Goal: Transaction & Acquisition: Obtain resource

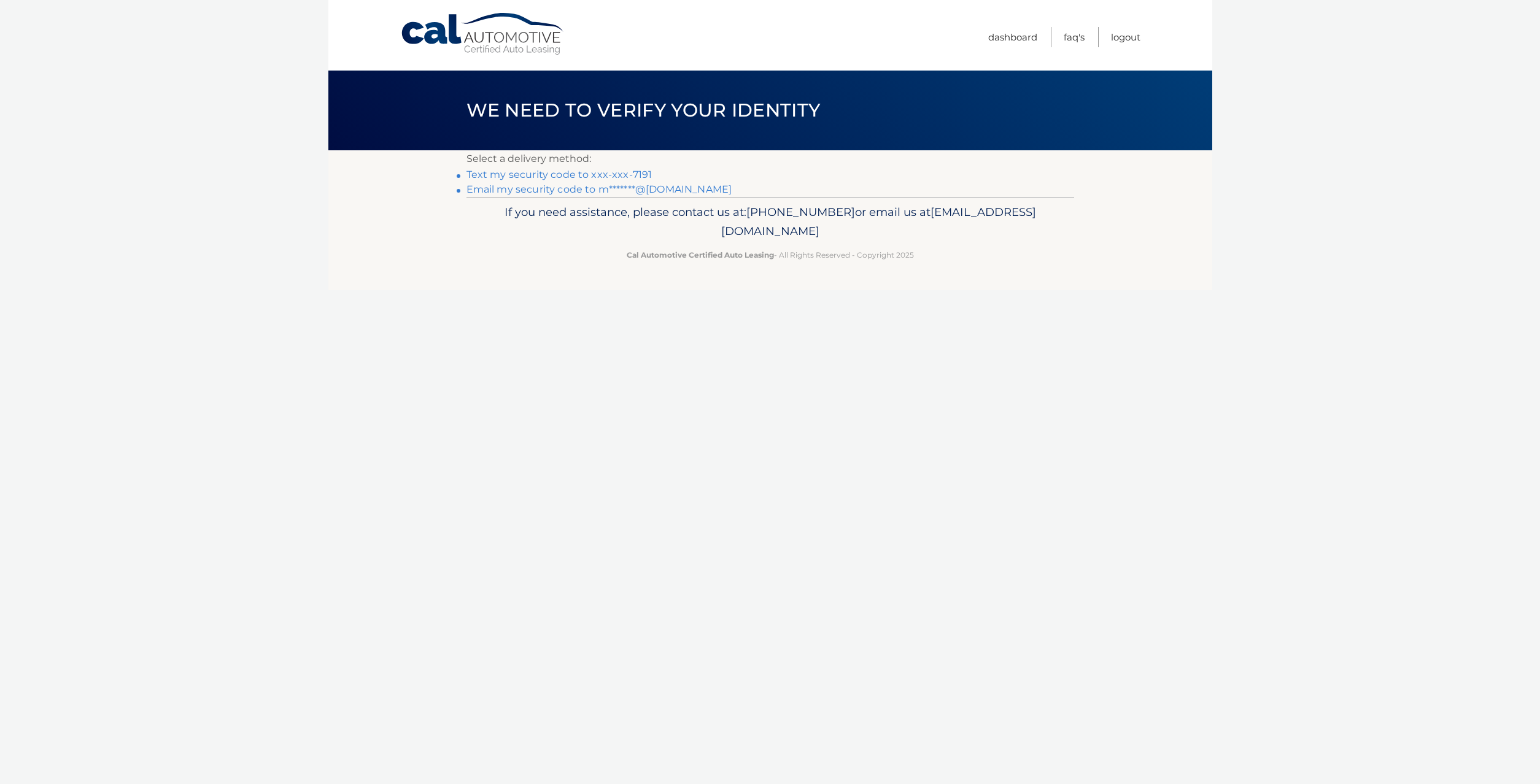
click at [572, 175] on link "Text my security code to xxx-xxx-7191" at bounding box center [560, 174] width 186 height 12
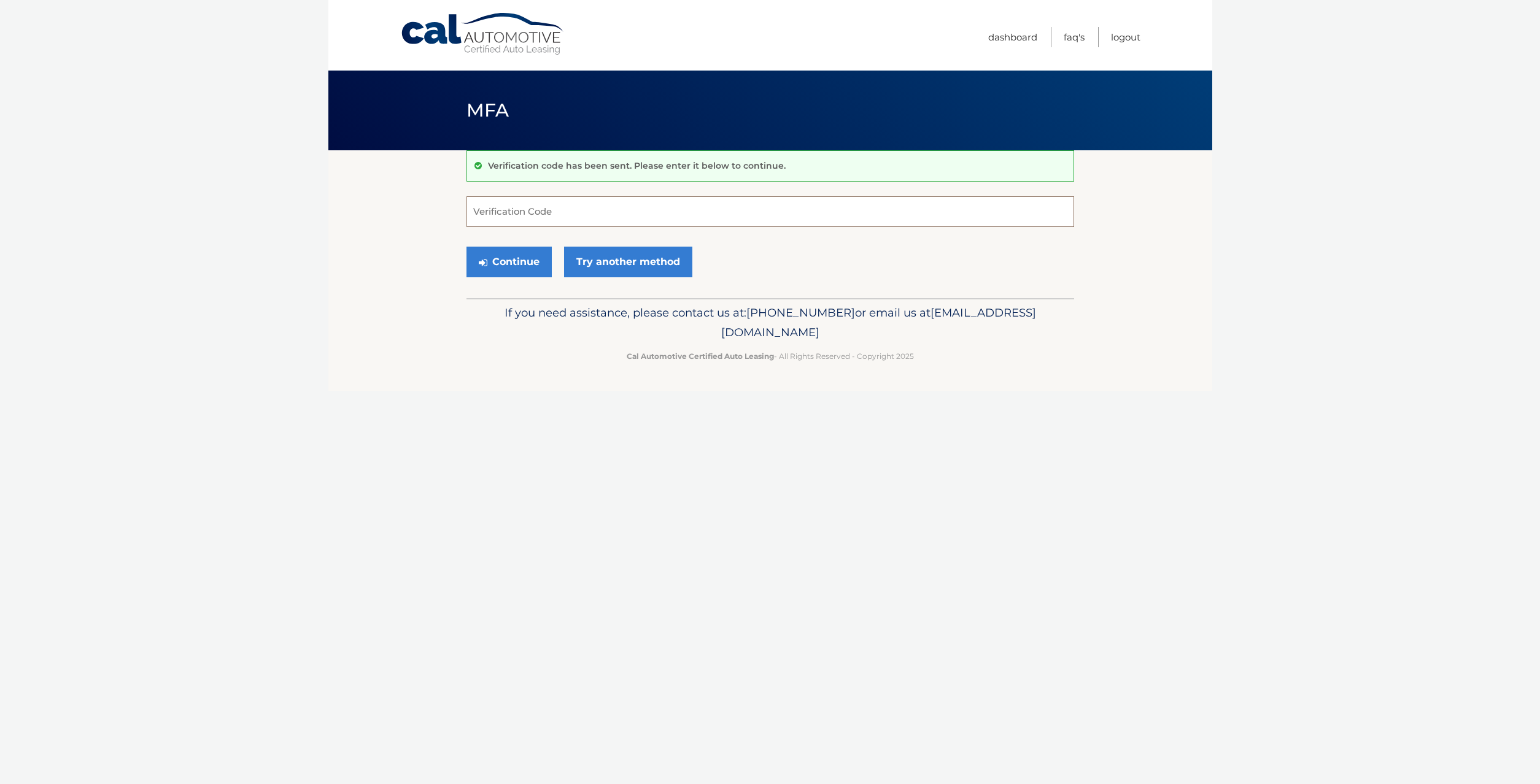
click at [529, 210] on input "Verification Code" at bounding box center [771, 212] width 608 height 30
type input "796330"
click at [510, 257] on button "Continue" at bounding box center [509, 262] width 85 height 30
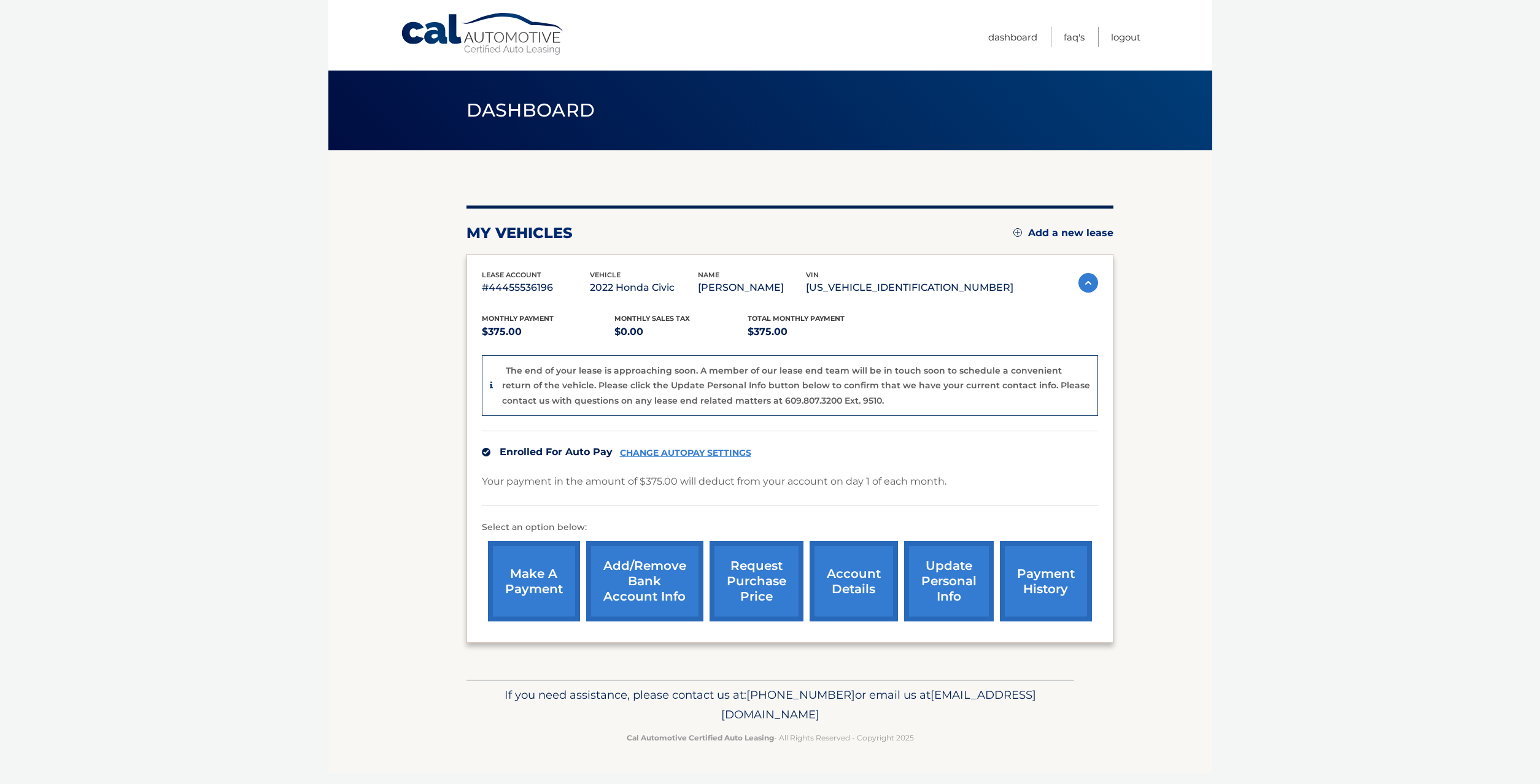
click at [723, 603] on link "request purchase price" at bounding box center [756, 581] width 94 height 80
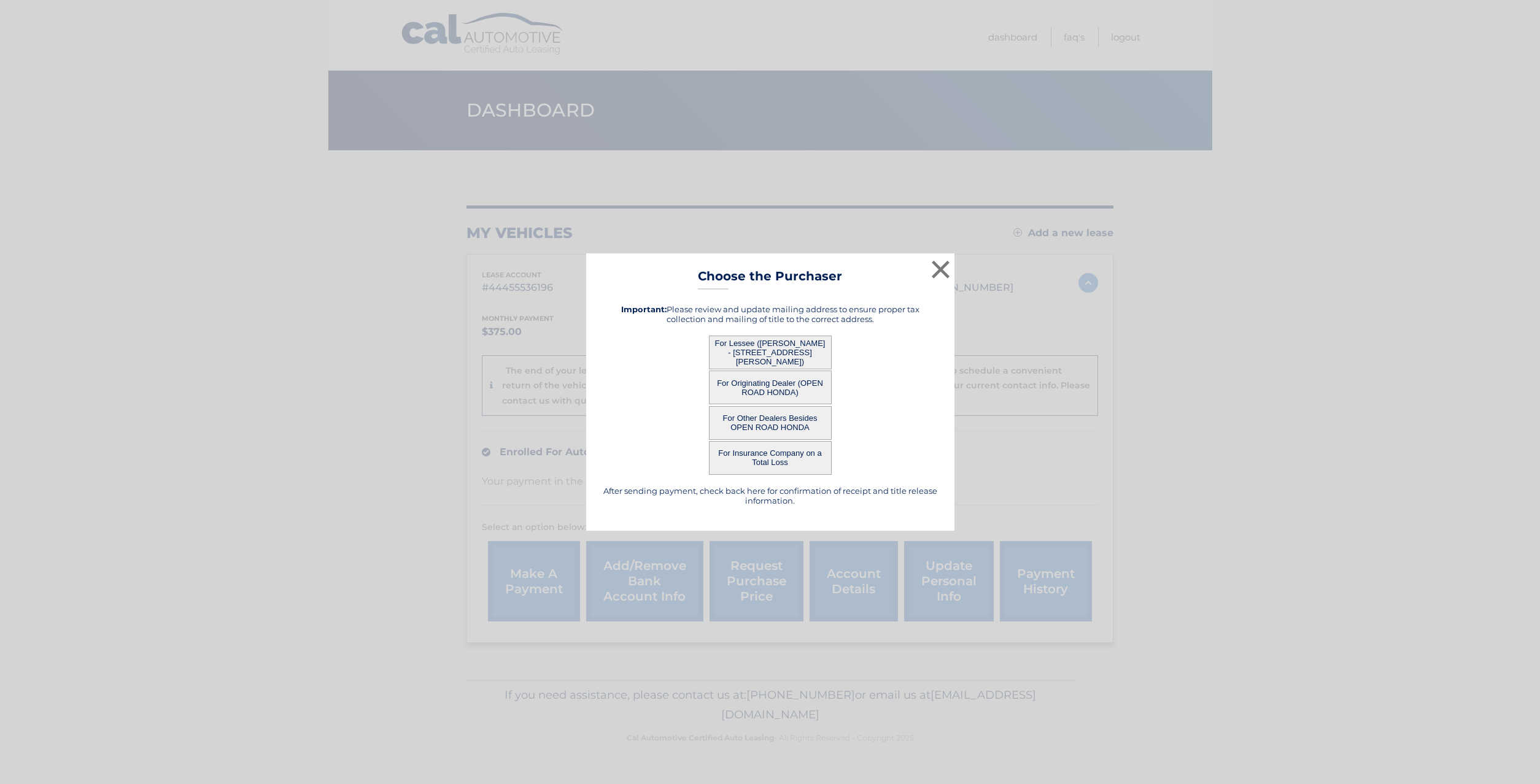
click at [768, 352] on button "For Lessee ([PERSON_NAME] - [STREET_ADDRESS][PERSON_NAME])" at bounding box center [770, 352] width 123 height 34
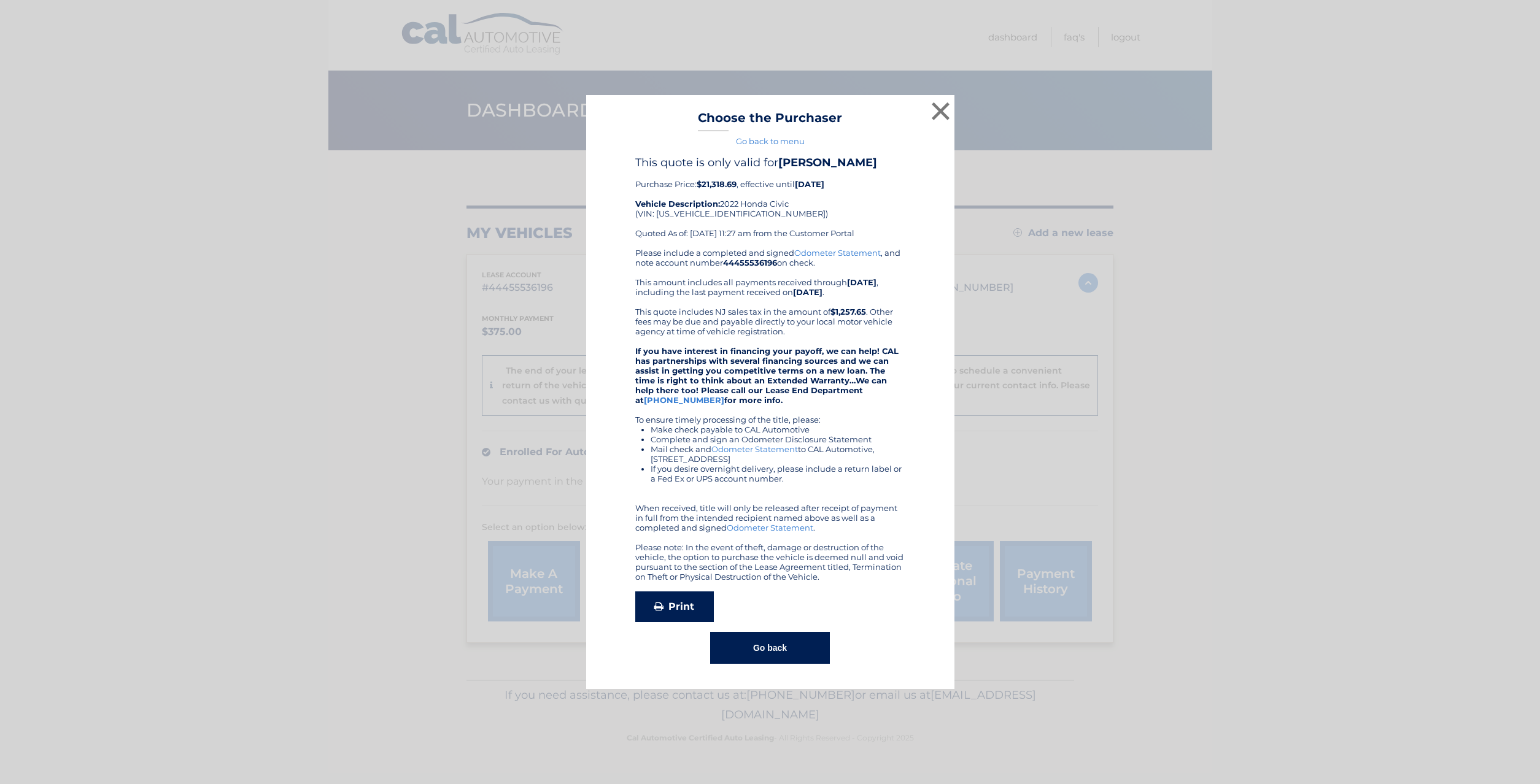
click at [676, 608] on link "Print" at bounding box center [674, 607] width 79 height 30
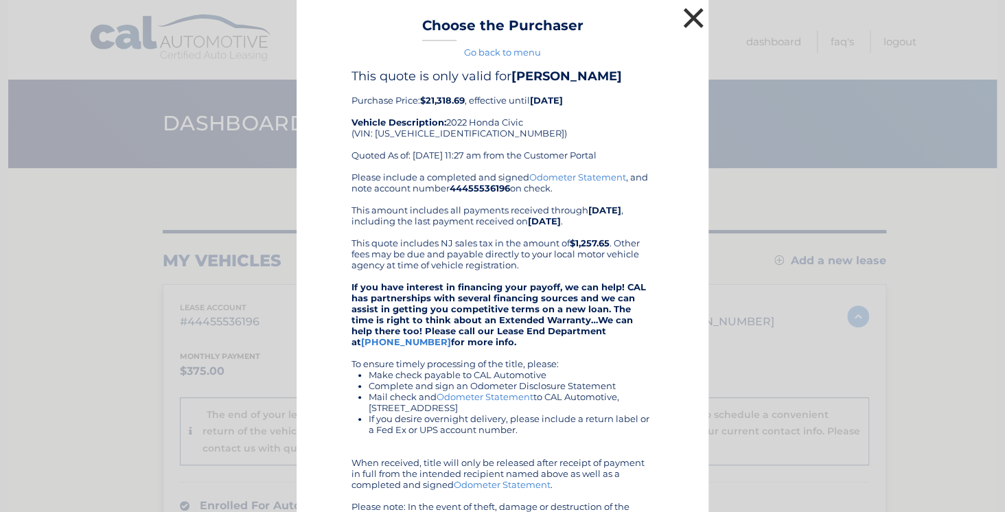
click at [695, 15] on button "×" at bounding box center [693, 17] width 27 height 27
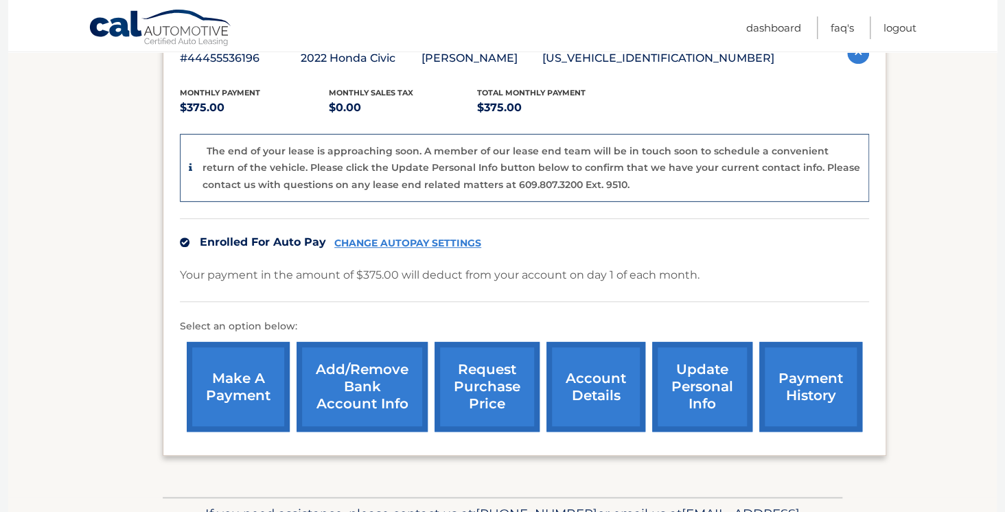
scroll to position [288, 0]
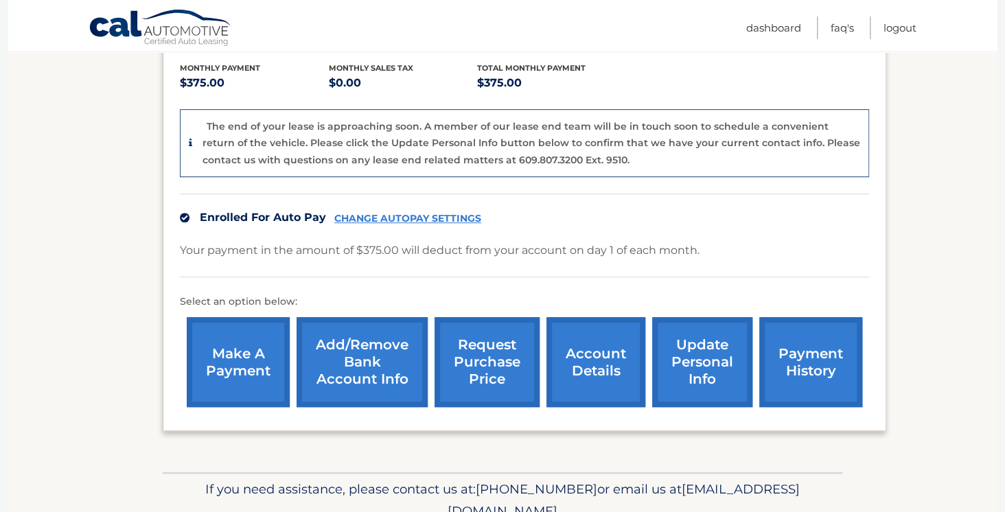
click at [448, 369] on link "request purchase price" at bounding box center [486, 362] width 105 height 90
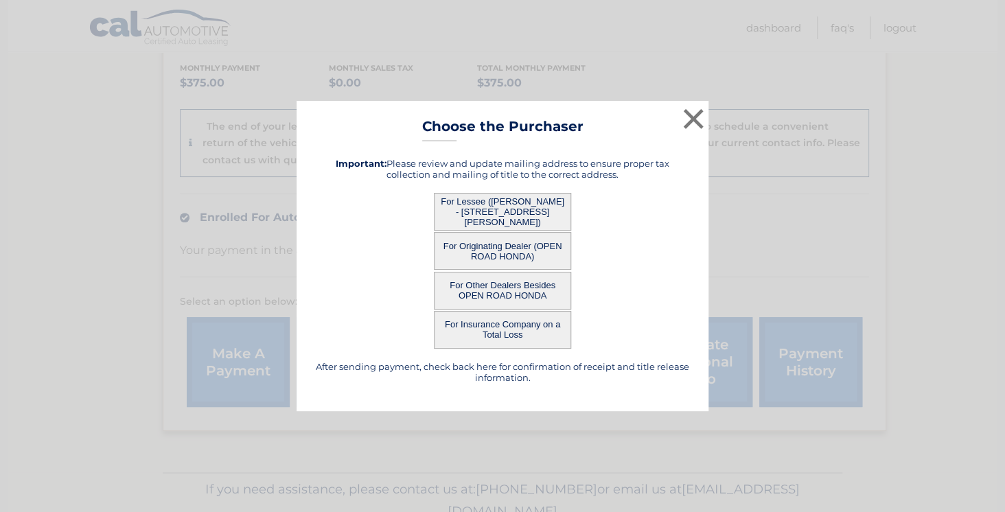
click at [504, 206] on button "For Lessee ([PERSON_NAME] - [STREET_ADDRESS][PERSON_NAME])" at bounding box center [502, 212] width 137 height 38
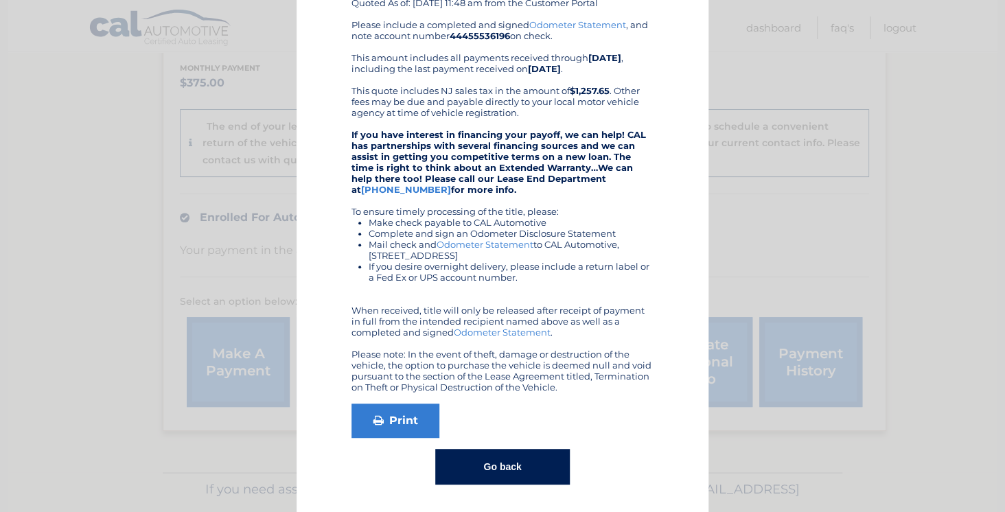
scroll to position [154, 0]
